Goal: Information Seeking & Learning: Learn about a topic

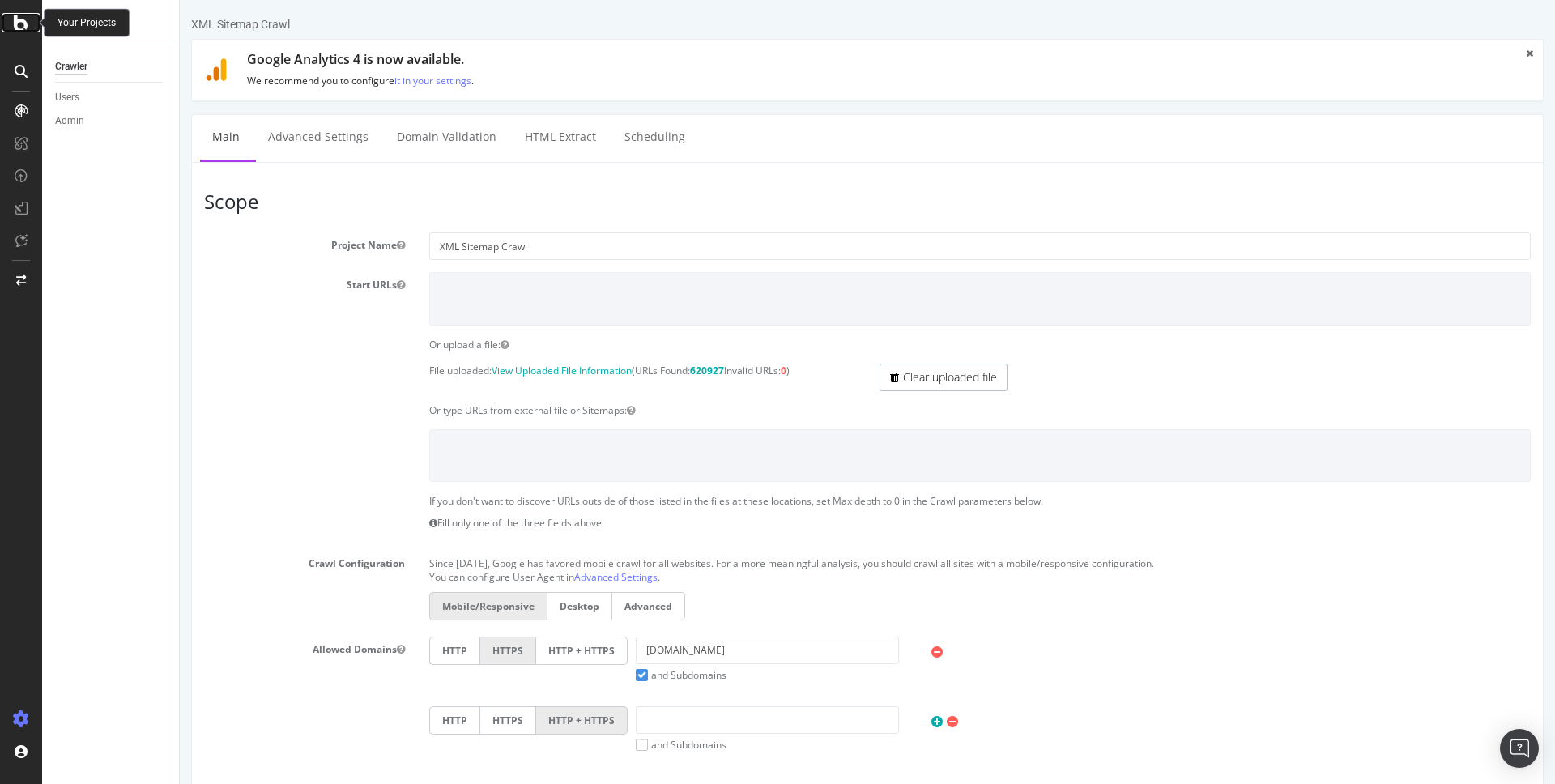
click at [21, 17] on icon at bounding box center [21, 22] width 15 height 20
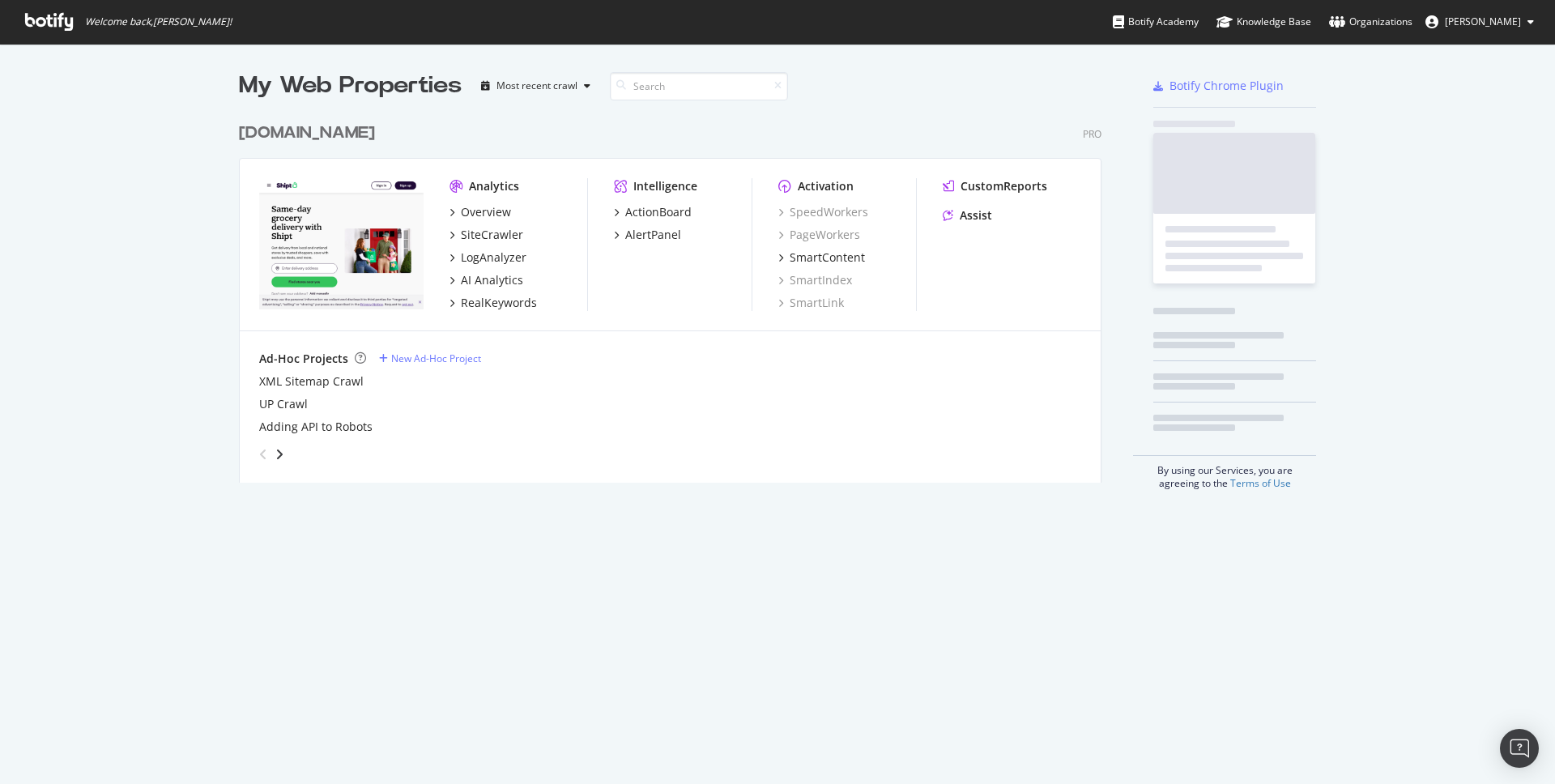
scroll to position [381, 875]
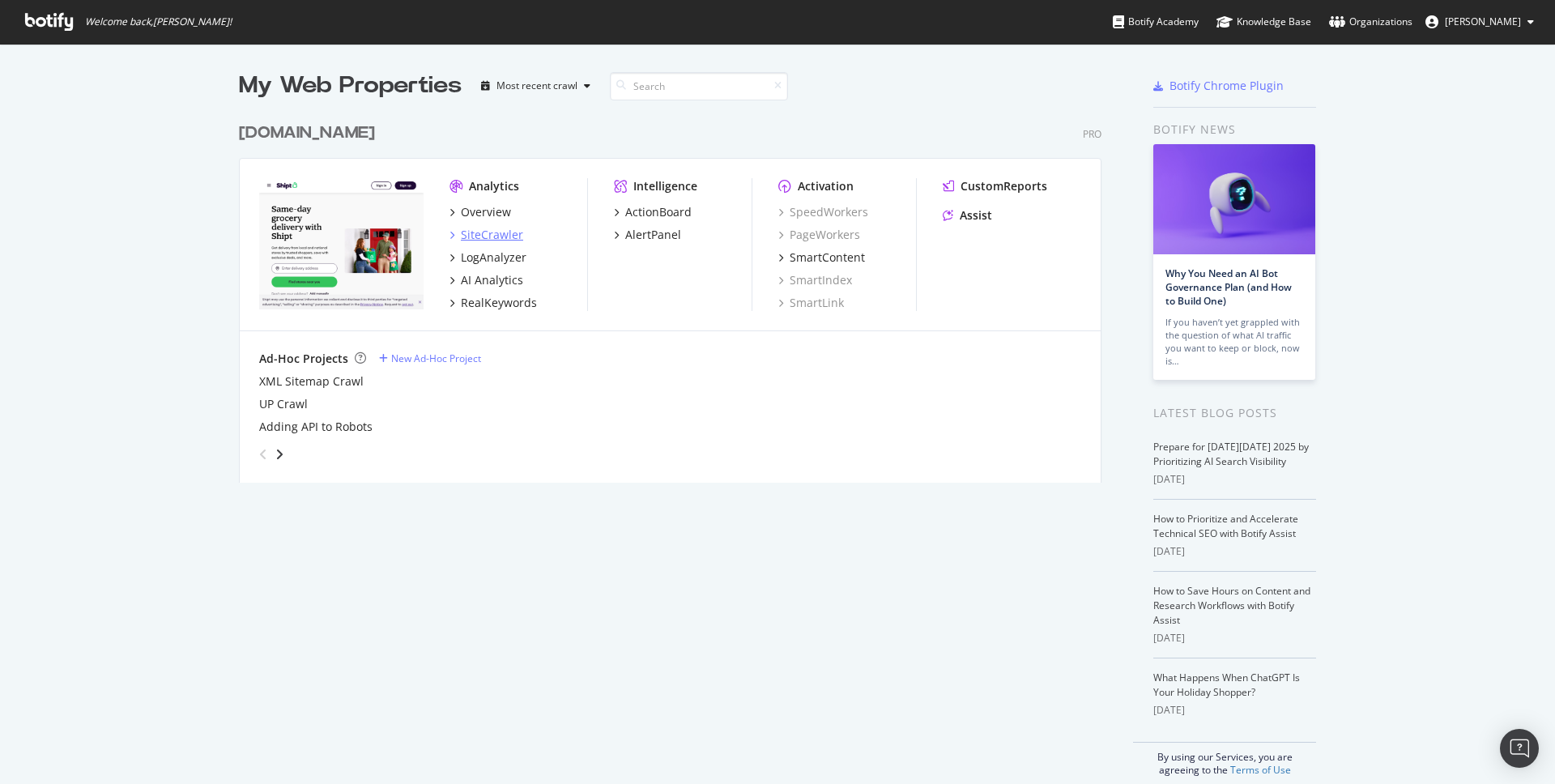
click at [499, 232] on div "SiteCrawler" at bounding box center [492, 234] width 63 height 16
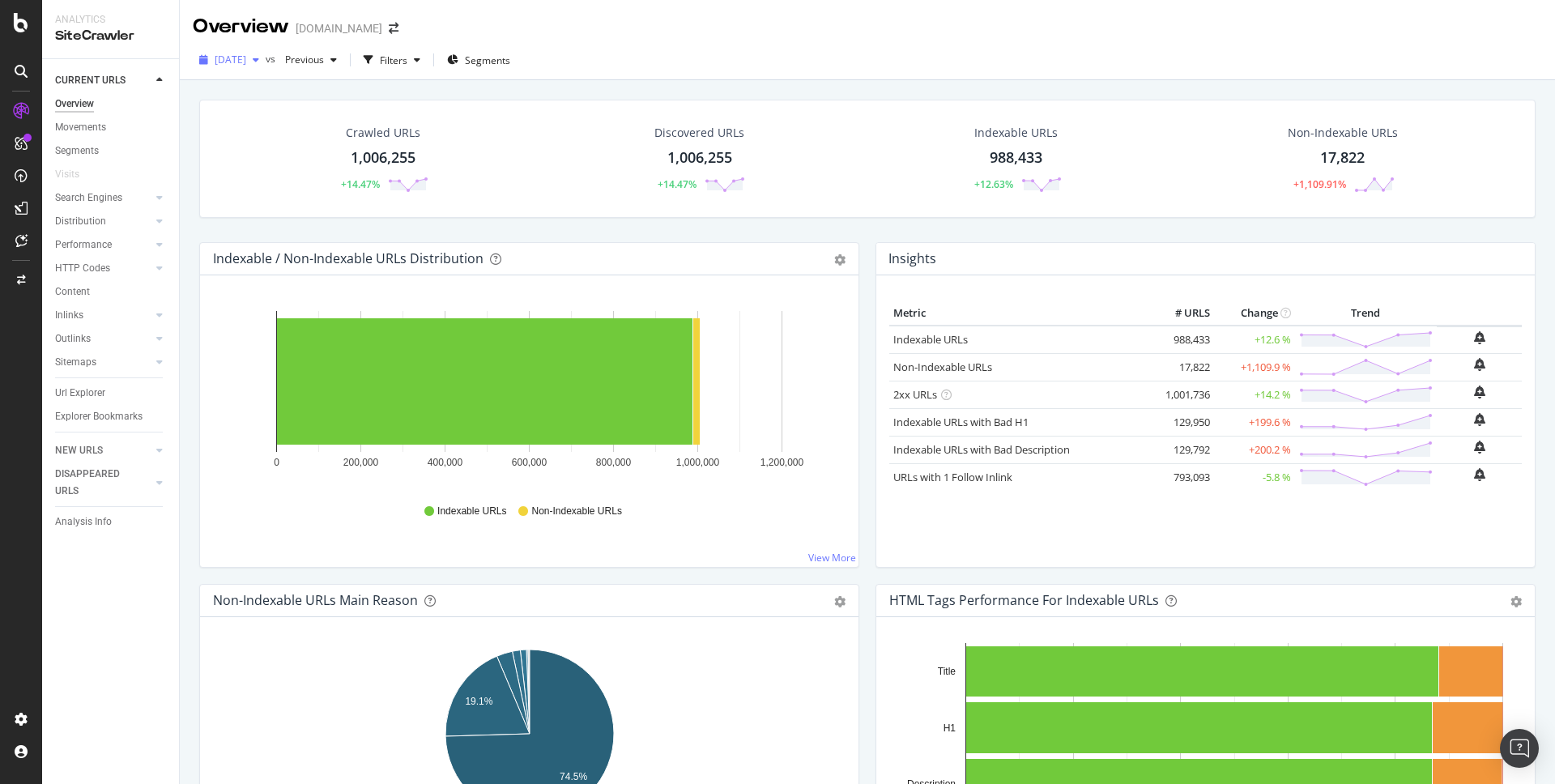
click at [266, 56] on div "button" at bounding box center [256, 59] width 20 height 9
click at [257, 301] on icon "0 200,000 400,000 600,000 800,000 1,000,000 1,200,000" at bounding box center [529, 395] width 632 height 188
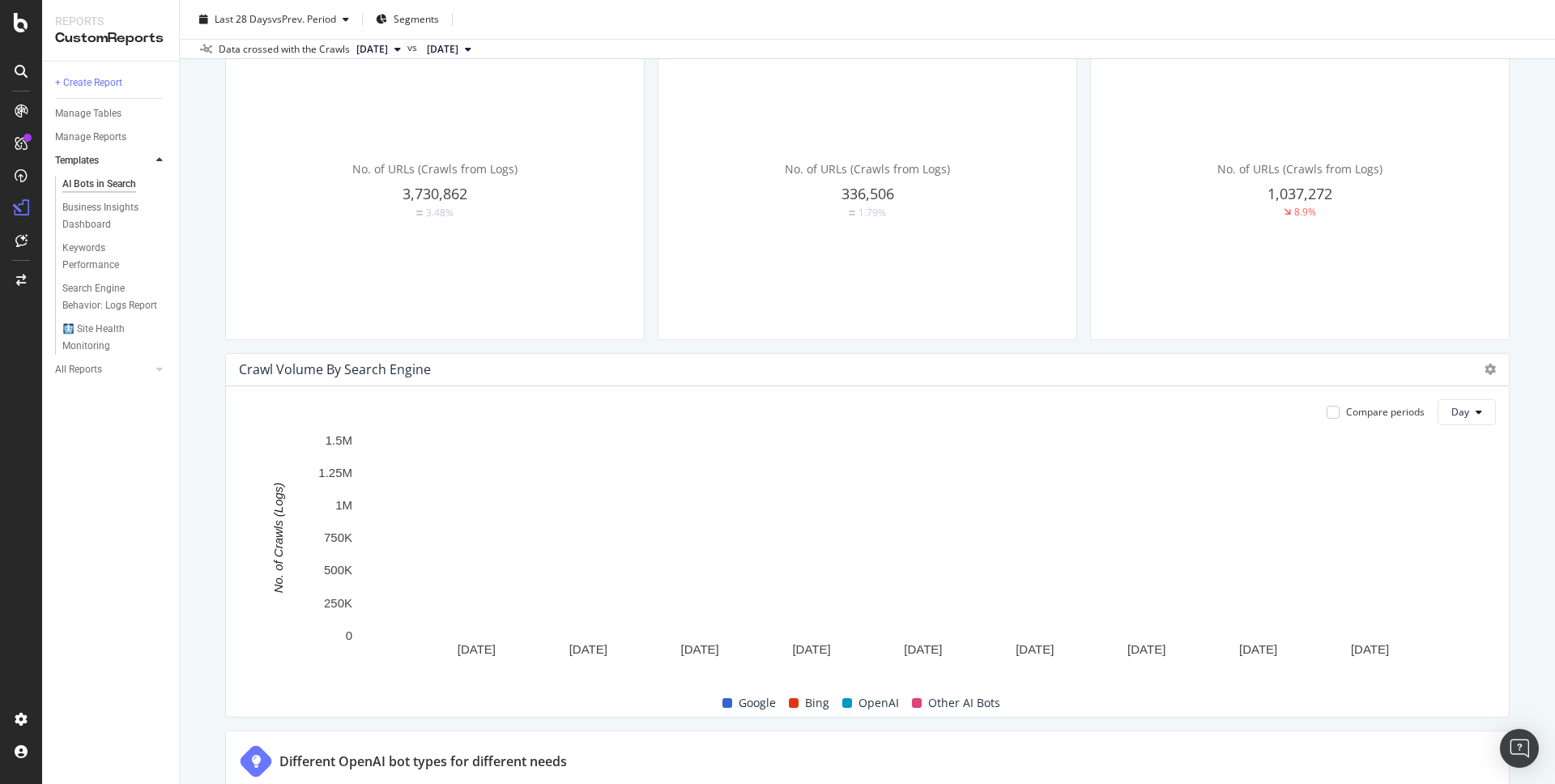
scroll to position [539, 0]
